Goal: Communication & Community: Share content

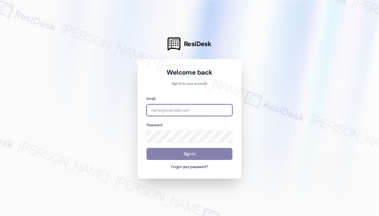
click at [178, 109] on input "email" at bounding box center [189, 110] width 86 height 12
type input "automated-surveys-haven_residential-[PERSON_NAME].roles@haven_[DOMAIN_NAME]"
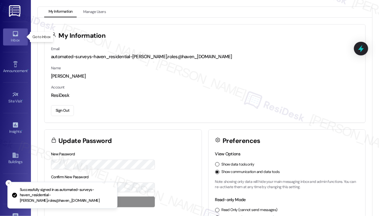
click at [15, 36] on icon at bounding box center [15, 33] width 5 height 5
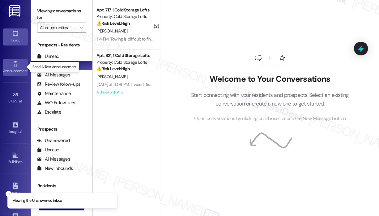
click at [12, 67] on icon at bounding box center [15, 64] width 7 height 7
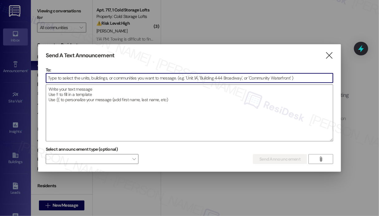
click at [94, 77] on input at bounding box center [189, 77] width 287 height 9
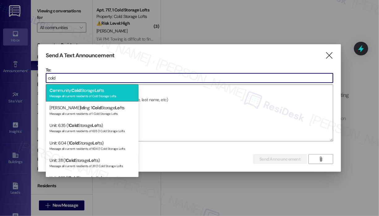
type input "cold"
click at [86, 91] on div "Co mmunity: Cold Storage Lo fts Message all current residents of Cold Storage L…" at bounding box center [92, 93] width 93 height 18
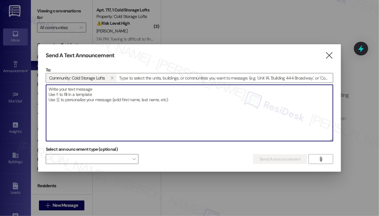
click at [117, 100] on textarea at bounding box center [189, 113] width 287 height 56
paste textarea "Hi {{first_name}}! If you received a tow notice for expired registration/violat…"
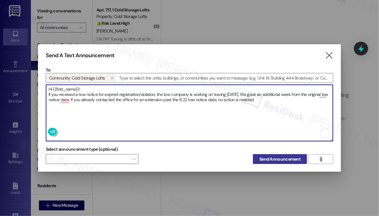
type textarea "Hi {{first_name}}! If you received a tow notice for expired registration/violat…"
click at [277, 159] on span "Send Announcement" at bounding box center [279, 159] width 41 height 6
